Goal: Complete application form: Complete application form

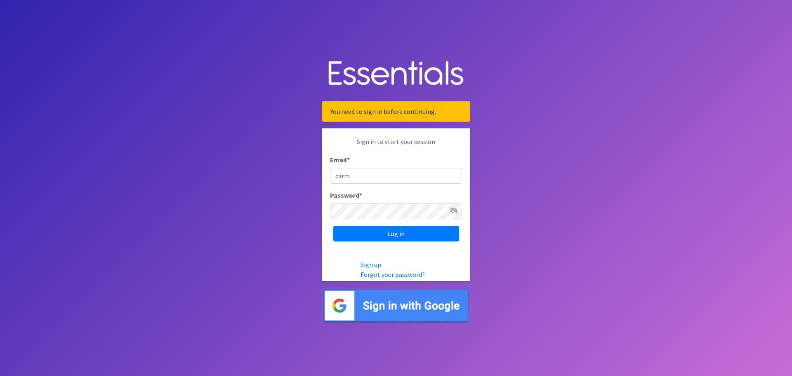
type input "[EMAIL_ADDRESS][DOMAIN_NAME]"
click at [455, 213] on icon at bounding box center [454, 210] width 8 height 7
click at [333, 226] on input "Log in" at bounding box center [396, 234] width 126 height 16
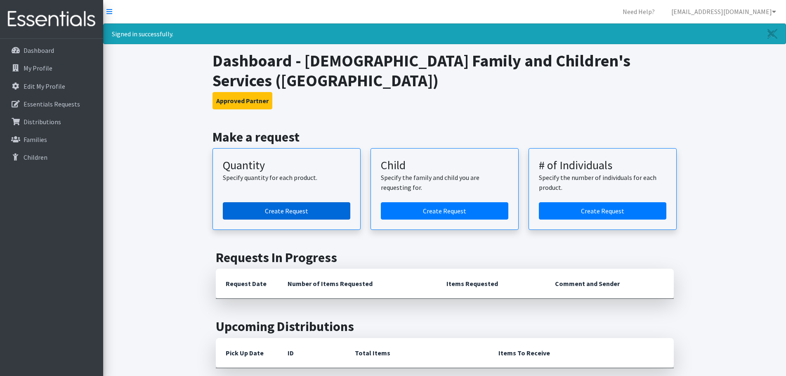
click at [293, 208] on link "Create Request" at bounding box center [286, 210] width 127 height 17
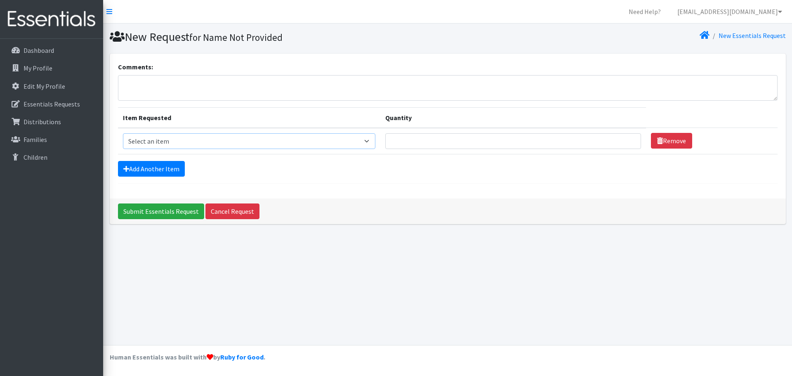
click at [218, 142] on select "Select an item Child (Newborn) Child (Size 1) Child (Size 2) Child (Size 3) Chi…" at bounding box center [249, 141] width 253 height 16
select select "3056"
click at [123, 133] on select "Select an item Child (Newborn) Child (Size 1) Child (Size 2) Child (Size 3) Chi…" at bounding box center [249, 141] width 253 height 16
click at [385, 143] on input "Quantity" at bounding box center [513, 141] width 256 height 16
type input "900"
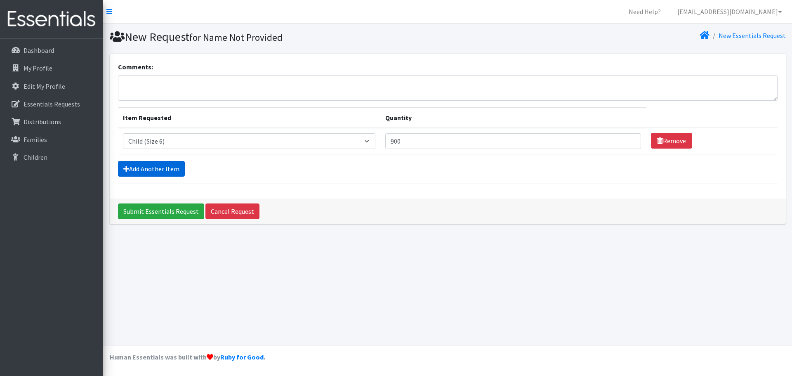
click at [156, 169] on link "Add Another Item" at bounding box center [151, 169] width 67 height 16
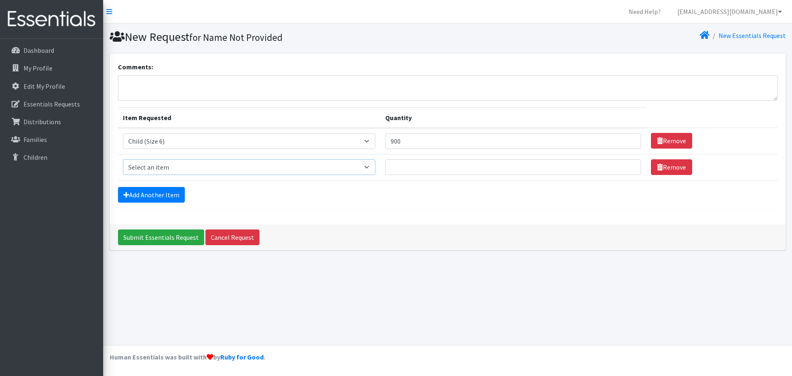
click at [187, 166] on select "Select an item Child (Newborn) Child (Size 1) Child (Size 2) Child (Size 3) Chi…" at bounding box center [249, 167] width 253 height 16
select select "3068"
click at [123, 159] on select "Select an item Child (Newborn) Child (Size 1) Child (Size 2) Child (Size 3) Chi…" at bounding box center [249, 167] width 253 height 16
click at [385, 171] on input "Quantity" at bounding box center [513, 167] width 256 height 16
type input "900"
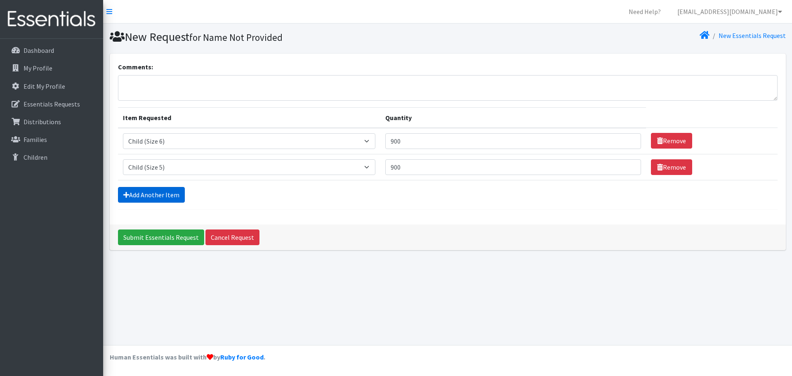
click at [143, 196] on link "Add Another Item" at bounding box center [151, 195] width 67 height 16
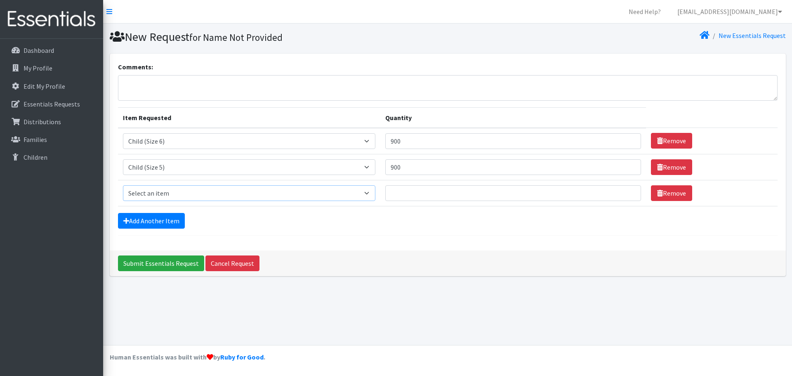
click at [190, 195] on select "Select an item Child (Newborn) Child (Size 1) Child (Size 2) Child (Size 3) Chi…" at bounding box center [249, 193] width 253 height 16
select select "3070"
click at [123, 185] on select "Select an item Child (Newborn) Child (Size 1) Child (Size 2) Child (Size 3) Chi…" at bounding box center [249, 193] width 253 height 16
click at [385, 192] on input "Quantity" at bounding box center [513, 193] width 256 height 16
type input "900"
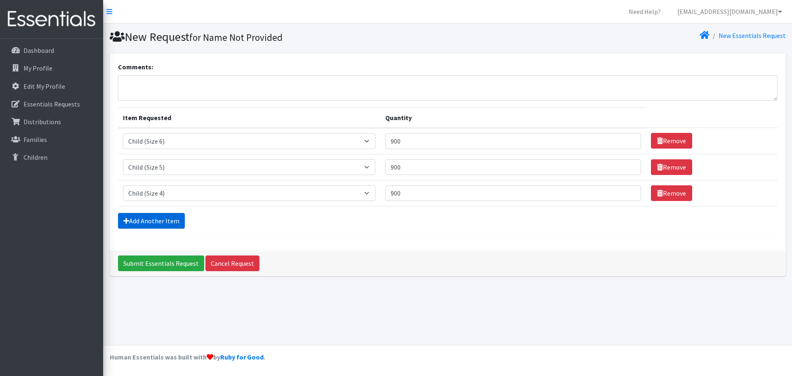
click at [142, 219] on link "Add Another Item" at bounding box center [151, 221] width 67 height 16
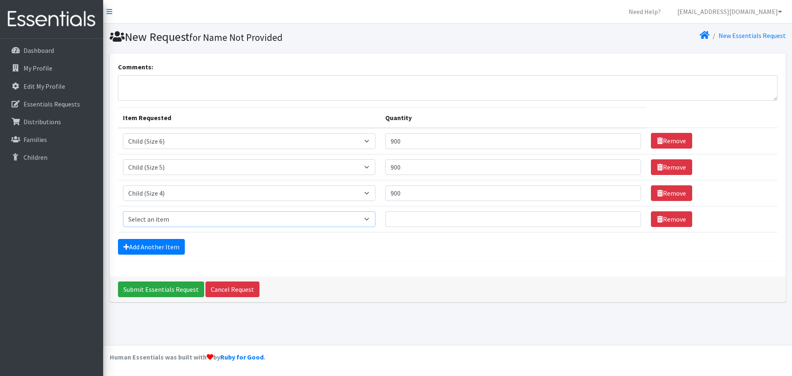
click at [181, 221] on select "Select an item Child (Newborn) Child (Size 1) Child (Size 2) Child (Size 3) Chi…" at bounding box center [249, 219] width 253 height 16
select select "3067"
click at [123, 211] on select "Select an item Child (Newborn) Child (Size 1) Child (Size 2) Child (Size 3) Chi…" at bounding box center [249, 219] width 253 height 16
click at [385, 222] on input "Quantity" at bounding box center [513, 219] width 256 height 16
click at [385, 219] on input "Quantity" at bounding box center [513, 219] width 256 height 16
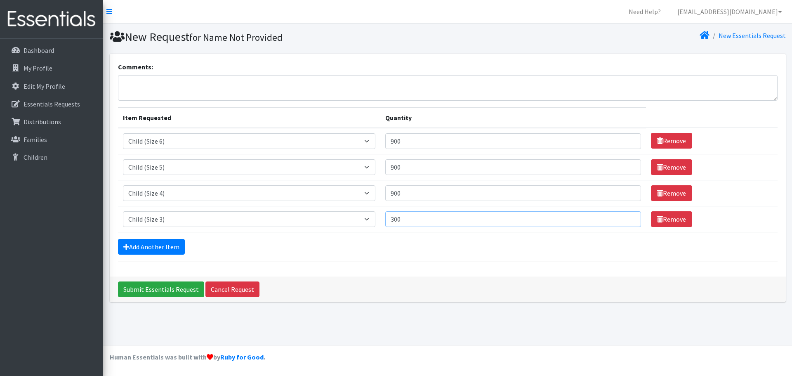
type input "300"
click at [379, 277] on div "Submit Essentials Request Cancel Request" at bounding box center [448, 289] width 676 height 26
drag, startPoint x: 356, startPoint y: 166, endPoint x: 306, endPoint y: 159, distance: 50.5
click at [306, 159] on tr "Item Requested Select an item Child (Newborn) Child (Size 1) Child (Size 2) Chi…" at bounding box center [448, 167] width 660 height 26
type input "800"
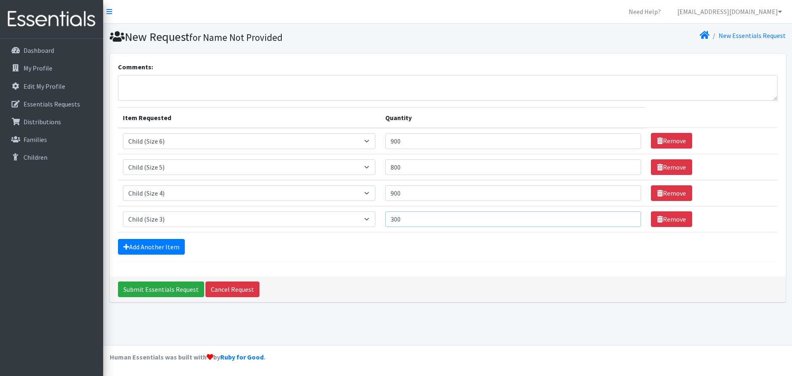
drag, startPoint x: 354, startPoint y: 217, endPoint x: 303, endPoint y: 219, distance: 51.2
click at [304, 219] on tr "Item Requested Select an item Child (Newborn) Child (Size 1) Child (Size 2) Chi…" at bounding box center [448, 219] width 660 height 26
type input "400"
click at [150, 290] on input "Submit Essentials Request" at bounding box center [161, 289] width 86 height 16
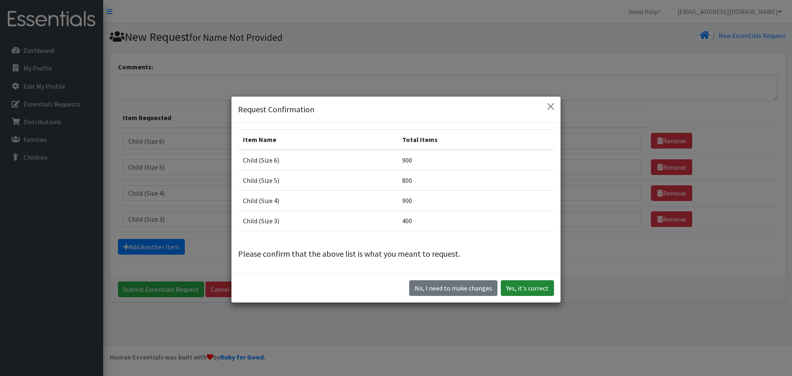
click at [505, 288] on button "Yes, it's correct" at bounding box center [527, 288] width 53 height 16
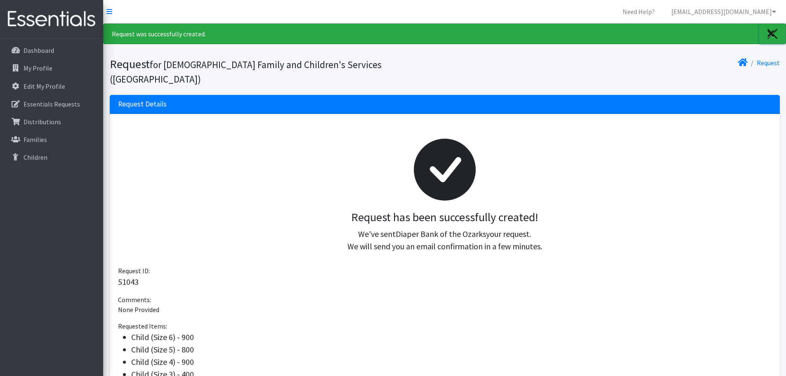
click at [771, 34] on icon "Close" at bounding box center [770, 34] width 7 height 10
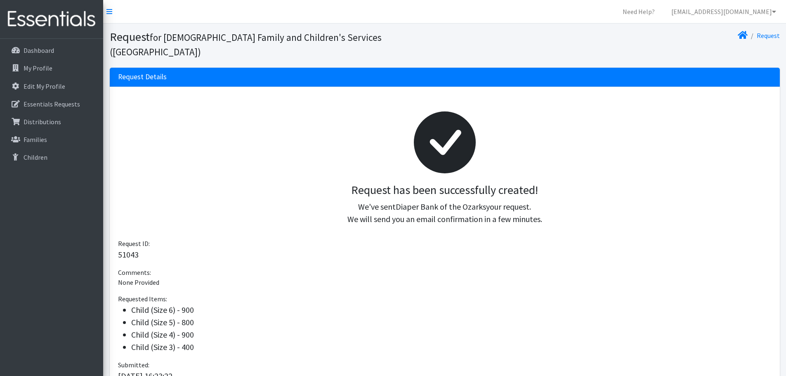
click at [64, 23] on img at bounding box center [51, 19] width 97 height 28
